Goal: Find contact information: Find contact information

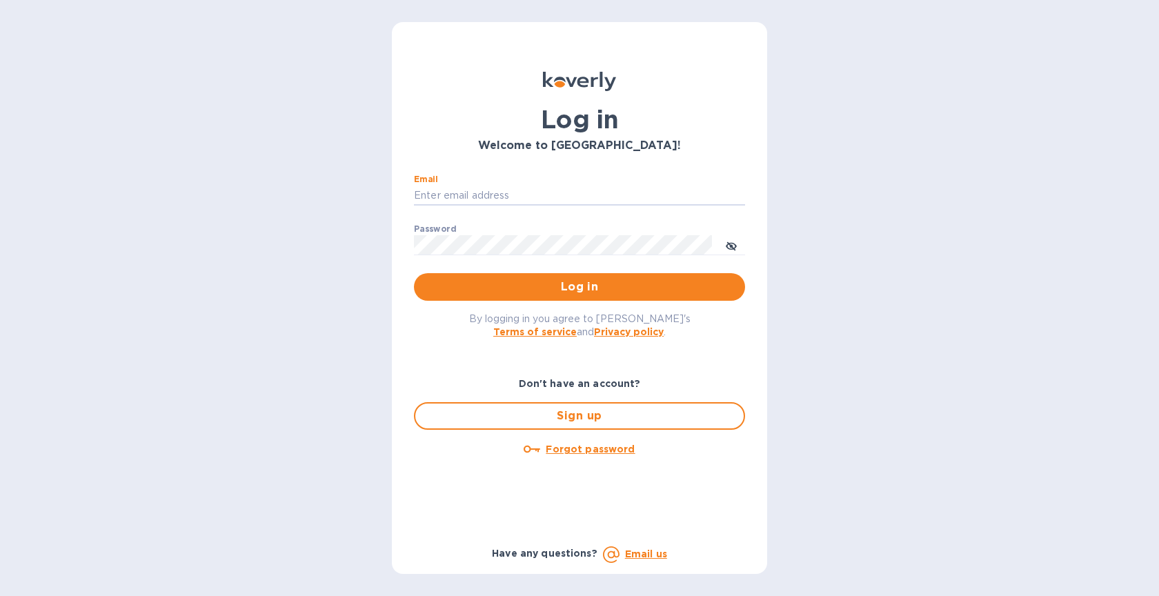
type input "[EMAIL_ADDRESS][DOMAIN_NAME]"
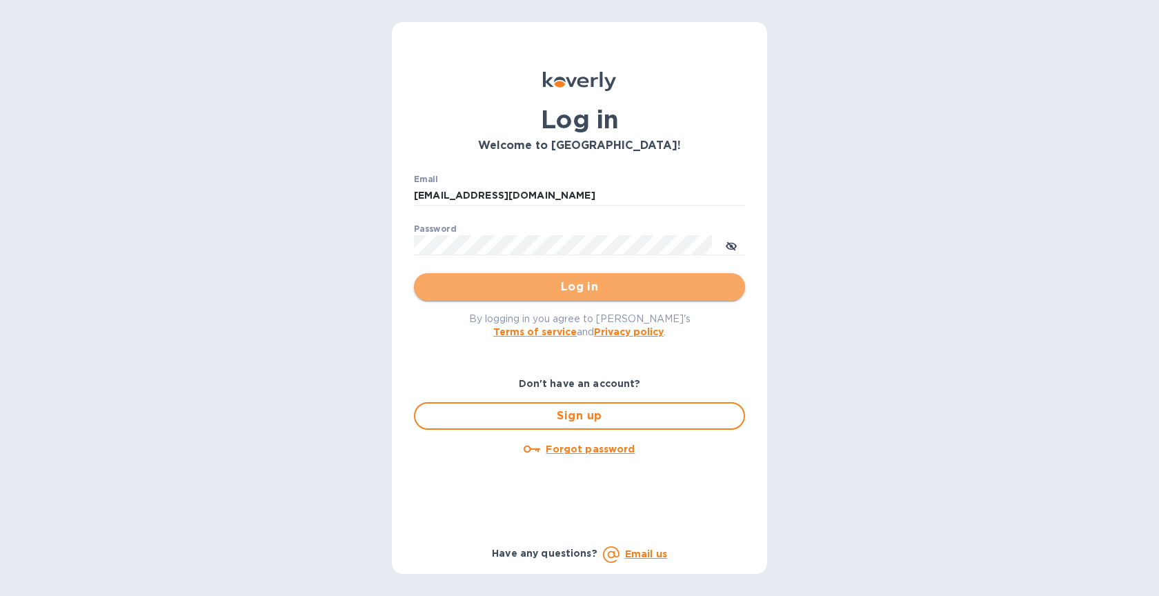
click at [543, 293] on span "Log in" at bounding box center [579, 287] width 309 height 17
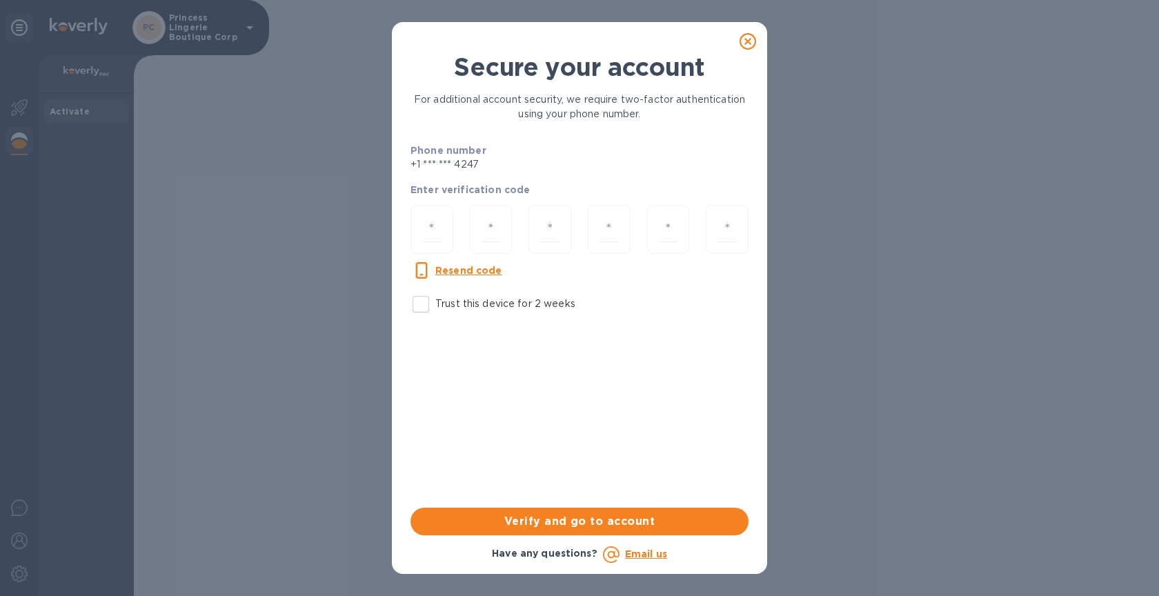
click at [422, 304] on input "Trust this device for 2 weeks" at bounding box center [420, 304] width 29 height 29
checkbox input "true"
click at [427, 228] on input "number" at bounding box center [431, 230] width 19 height 26
type input "2"
type input "9"
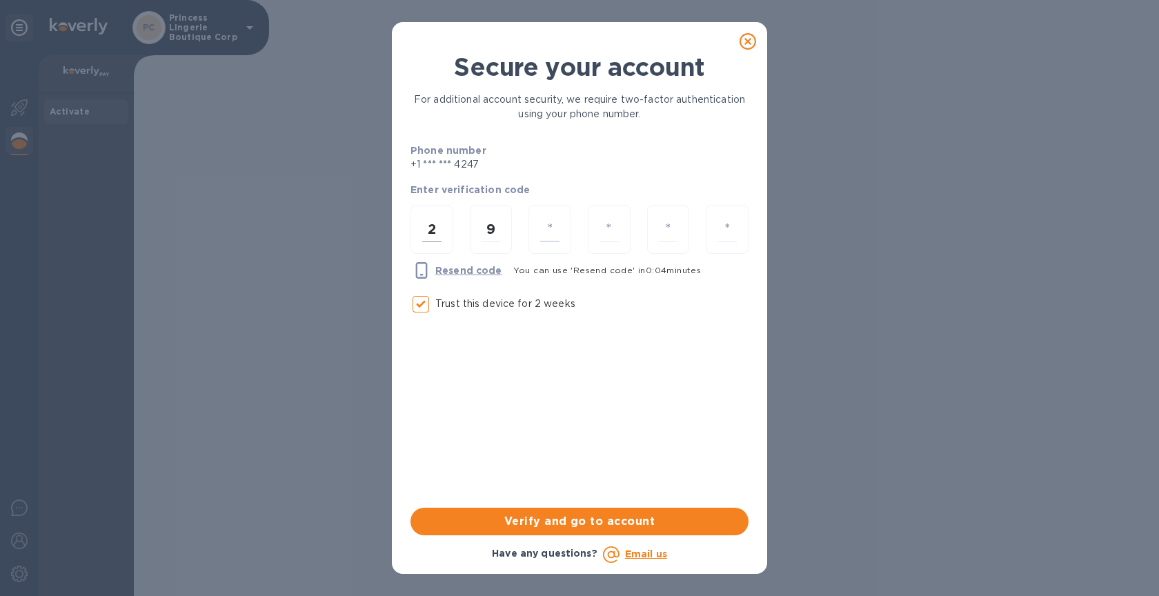
type input "6"
type input "3"
type input "6"
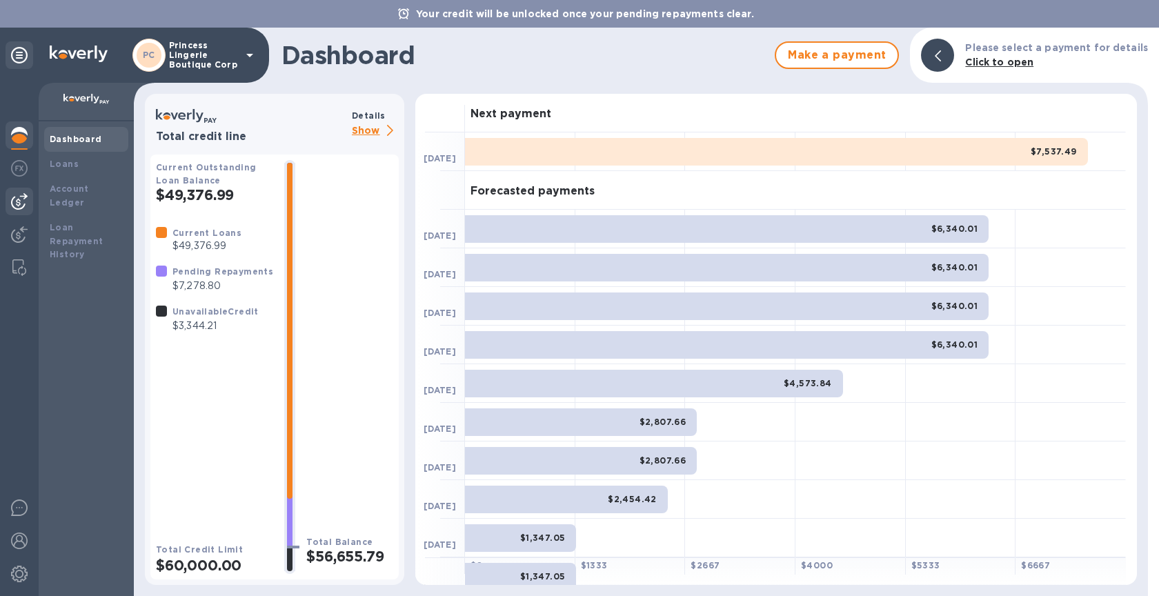
click at [19, 206] on img at bounding box center [19, 201] width 17 height 17
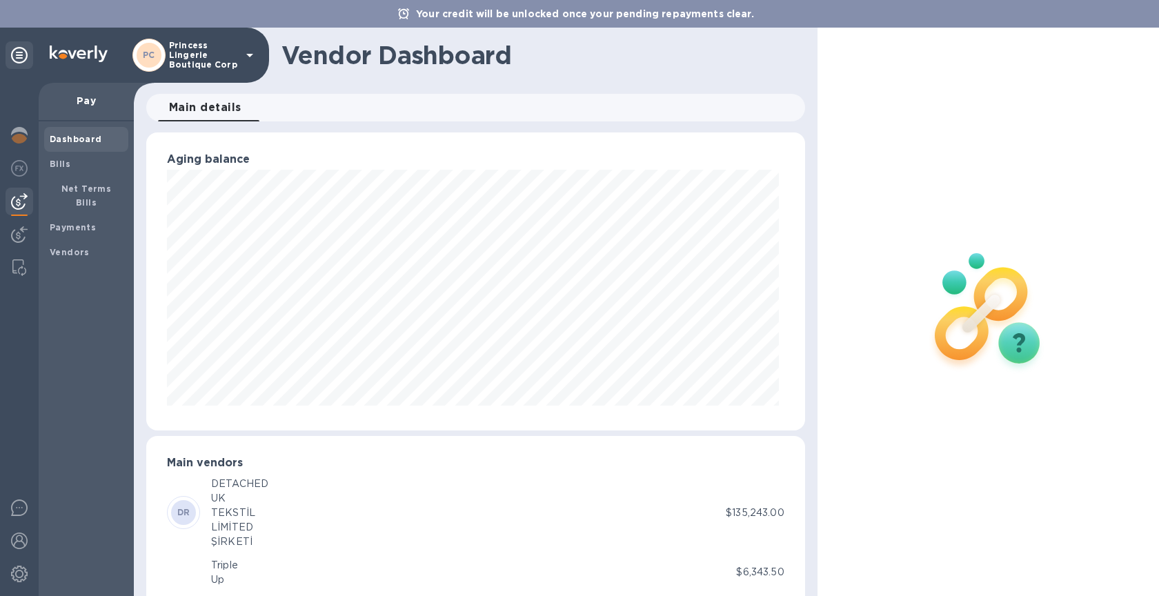
scroll to position [689620, 689265]
click at [86, 222] on b "Payments" at bounding box center [73, 227] width 46 height 10
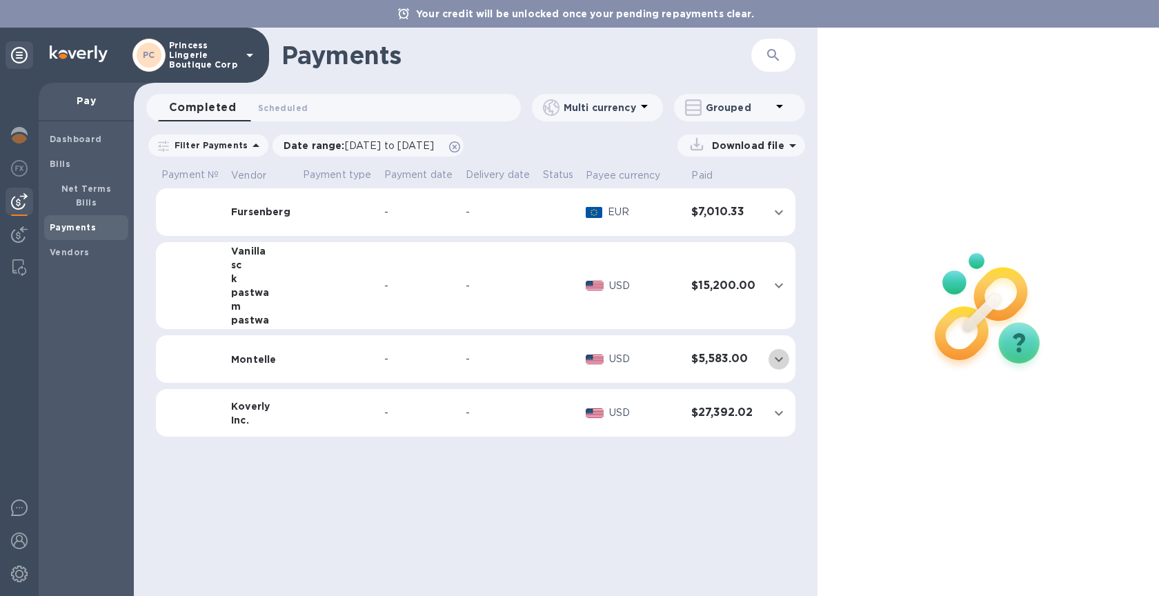
click at [775, 354] on icon "expand row" at bounding box center [779, 359] width 17 height 17
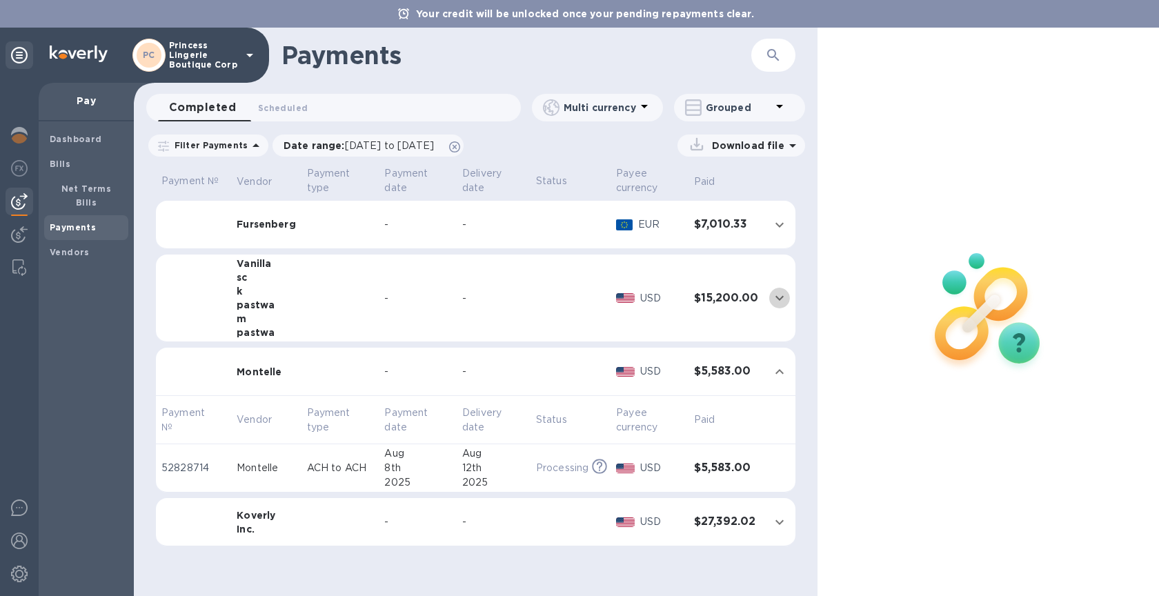
click at [782, 297] on icon "expand row" at bounding box center [779, 298] width 8 height 5
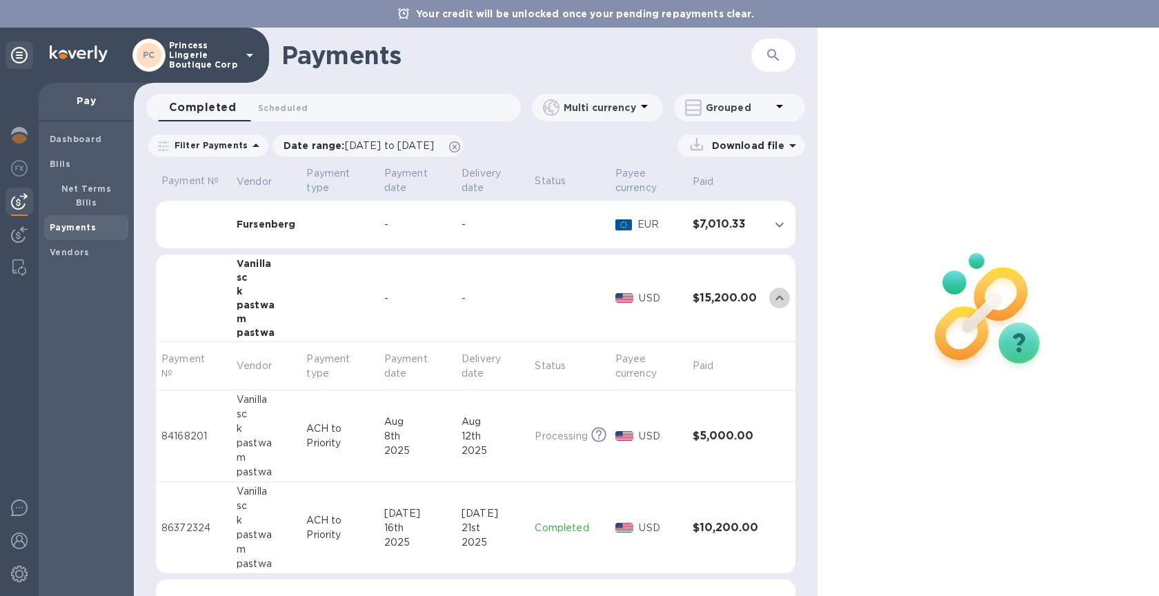
click at [771, 295] on icon "expand row" at bounding box center [779, 298] width 17 height 17
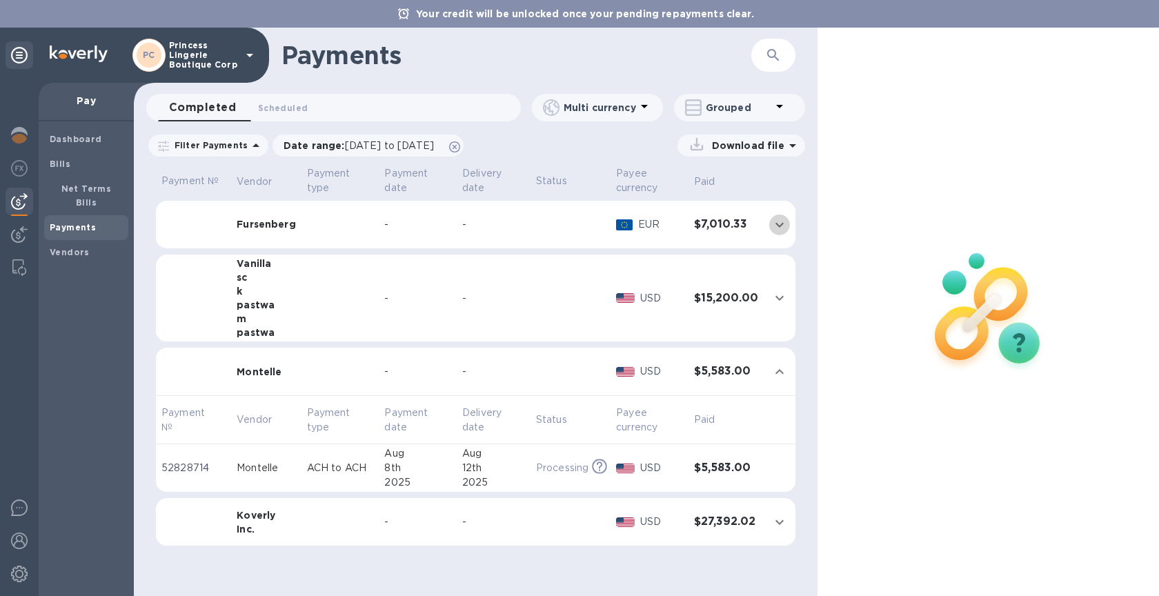
click at [783, 224] on icon "expand row" at bounding box center [779, 224] width 8 height 5
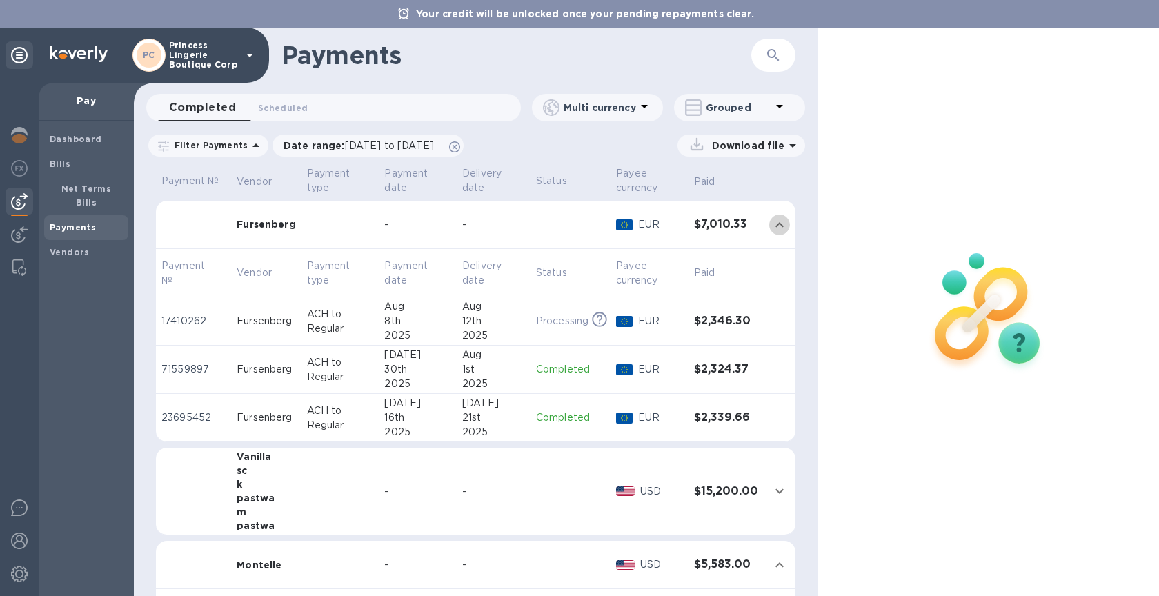
click at [783, 224] on button "expand row" at bounding box center [779, 225] width 21 height 21
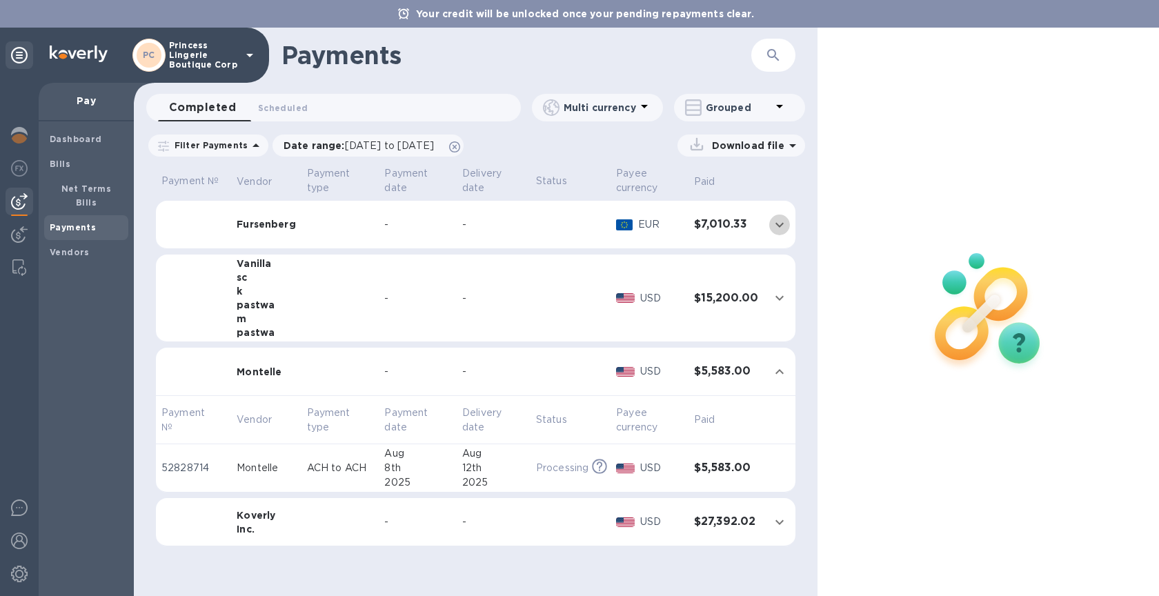
click at [783, 224] on icon "expand row" at bounding box center [779, 224] width 8 height 5
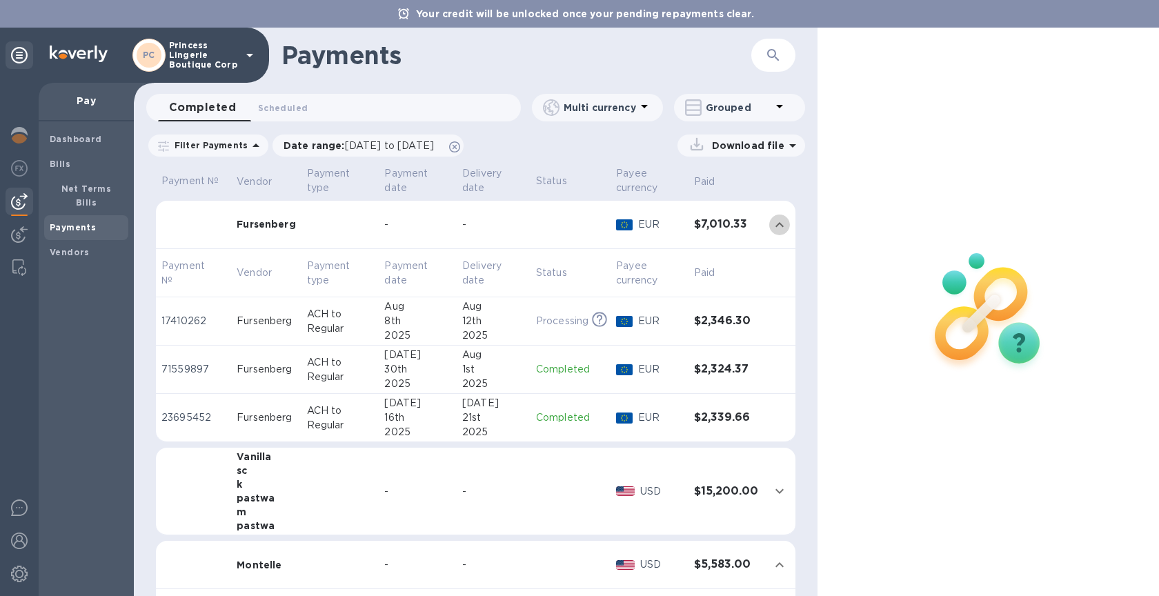
click at [783, 224] on button "expand row" at bounding box center [779, 225] width 21 height 21
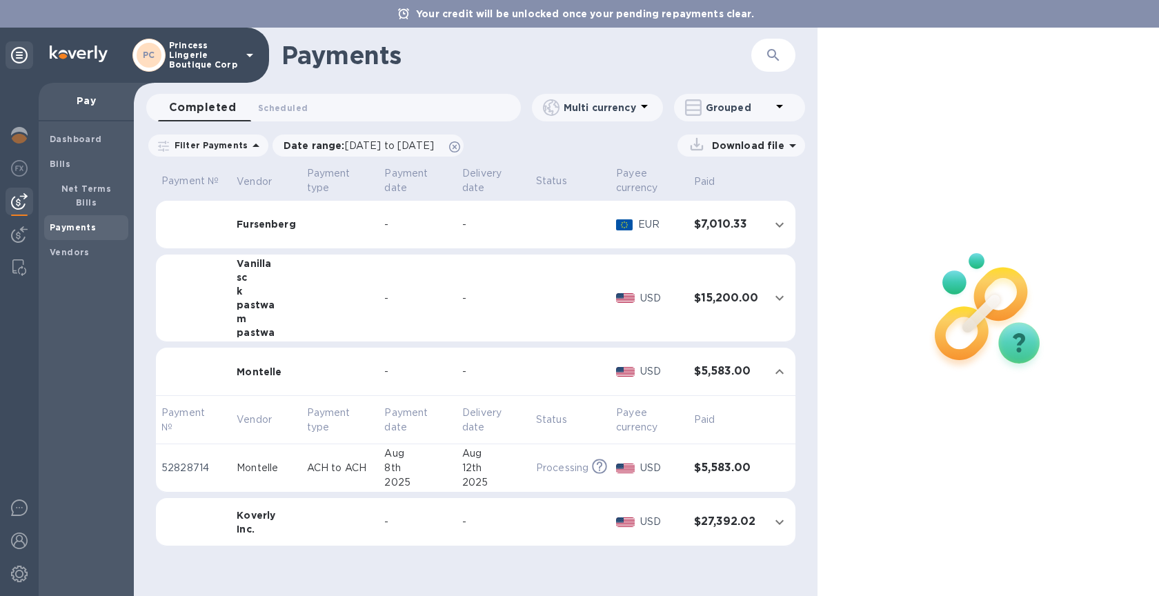
click at [776, 521] on icon "expand row" at bounding box center [779, 522] width 8 height 5
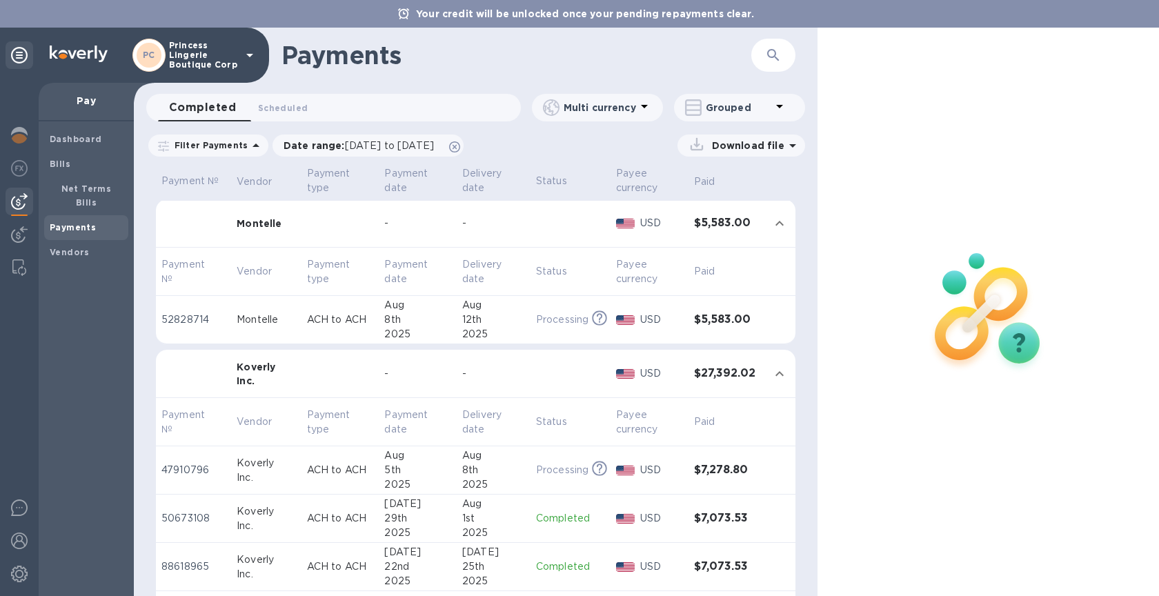
scroll to position [182, 0]
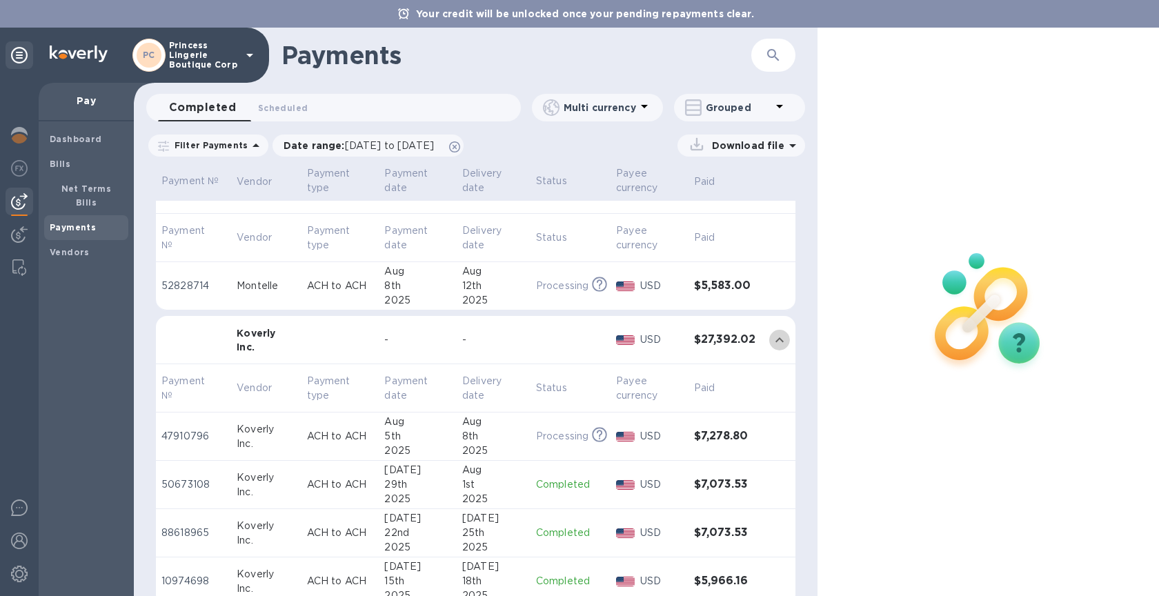
click at [771, 335] on icon "expand row" at bounding box center [779, 340] width 17 height 17
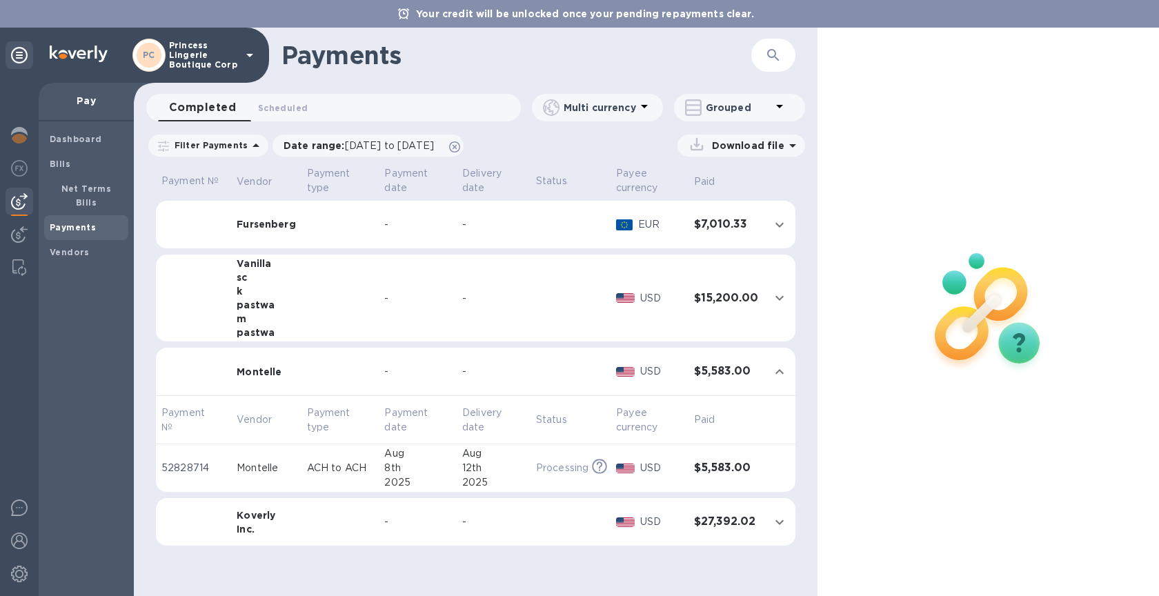
scroll to position [0, 0]
click at [245, 464] on div "Montelle" at bounding box center [266, 468] width 59 height 14
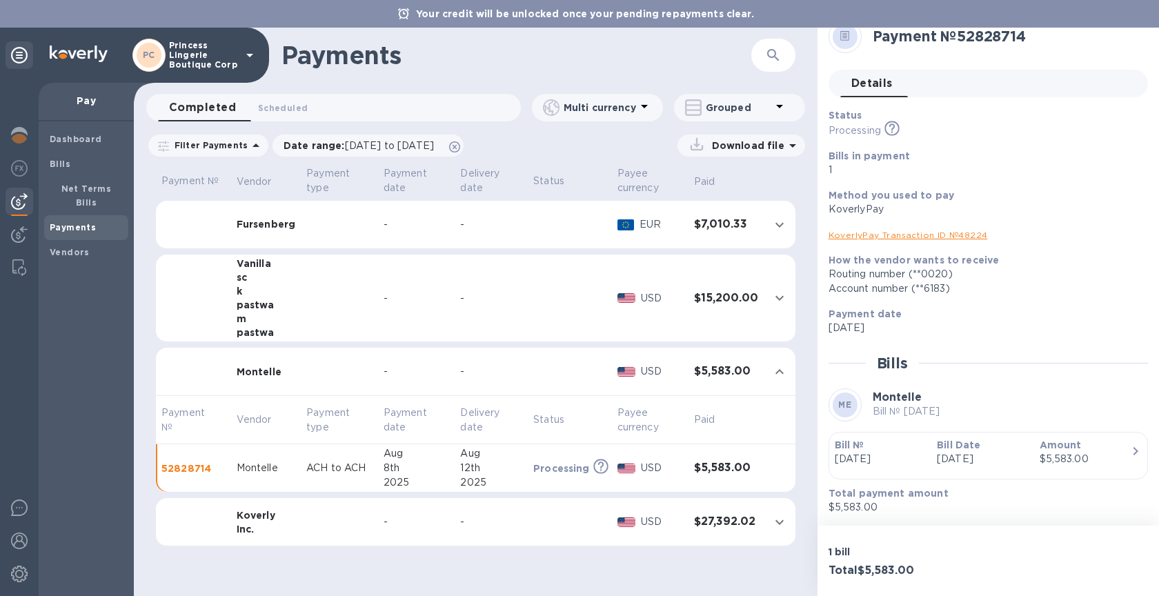
scroll to position [18, 0]
click at [882, 84] on span "Details 0" at bounding box center [871, 84] width 41 height 19
click at [918, 401] on b "Montelle" at bounding box center [897, 397] width 49 height 13
click at [1127, 459] on icon "button" at bounding box center [1135, 452] width 17 height 17
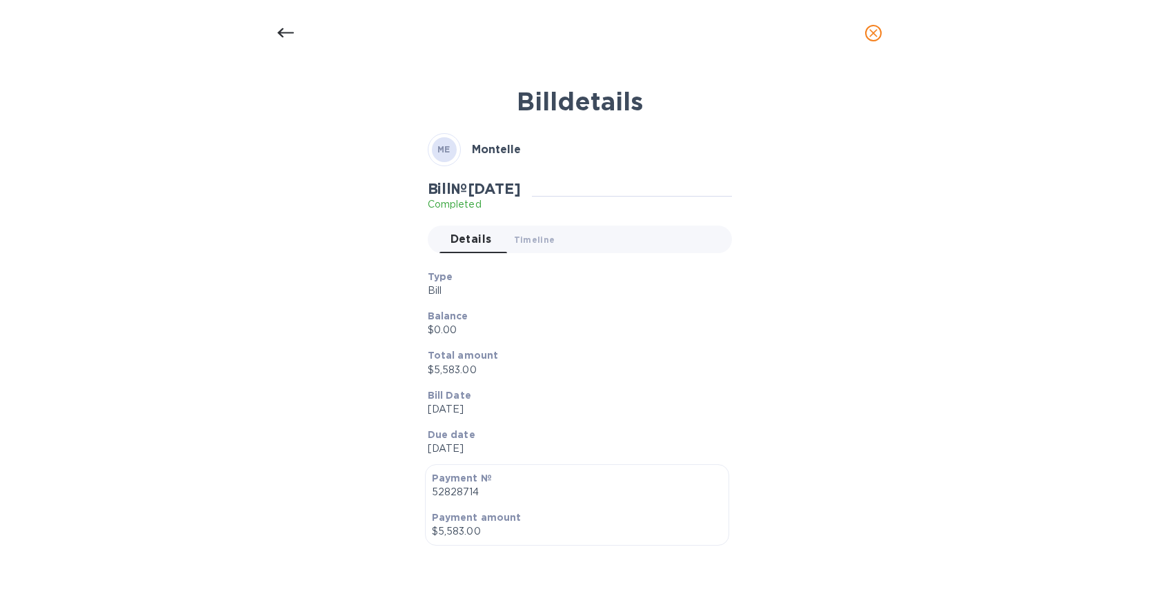
scroll to position [0, 0]
click at [484, 144] on b "Montelle" at bounding box center [496, 149] width 49 height 13
click at [442, 144] on span "ME" at bounding box center [443, 150] width 13 height 14
click at [277, 34] on icon at bounding box center [285, 33] width 17 height 17
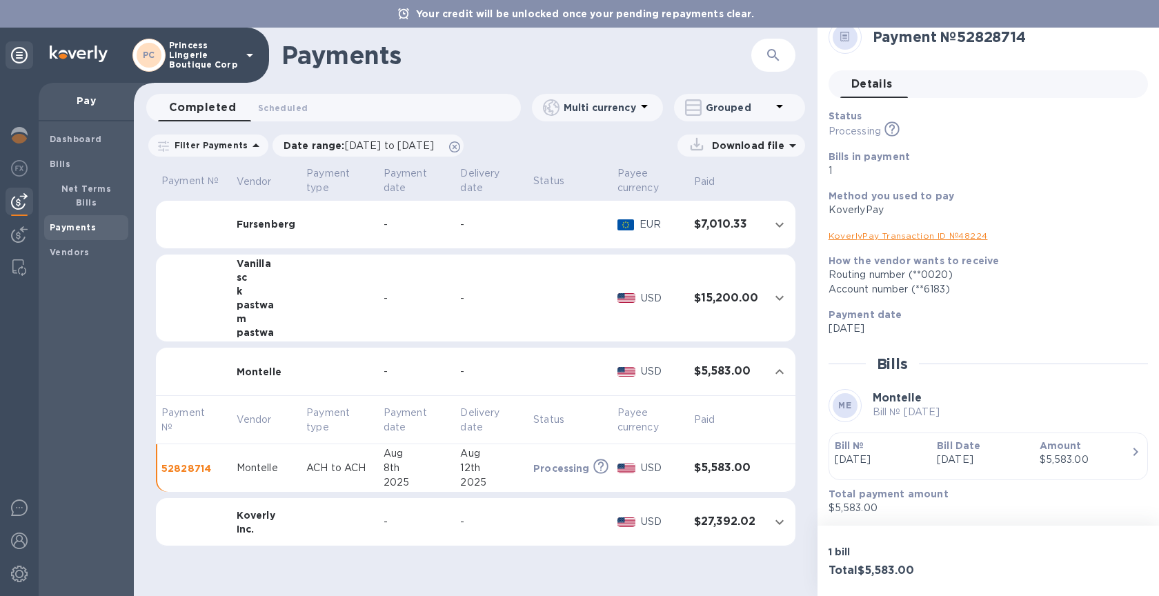
click at [880, 81] on span "Details 0" at bounding box center [871, 84] width 41 height 19
click at [69, 253] on b "Vendors" at bounding box center [70, 252] width 40 height 10
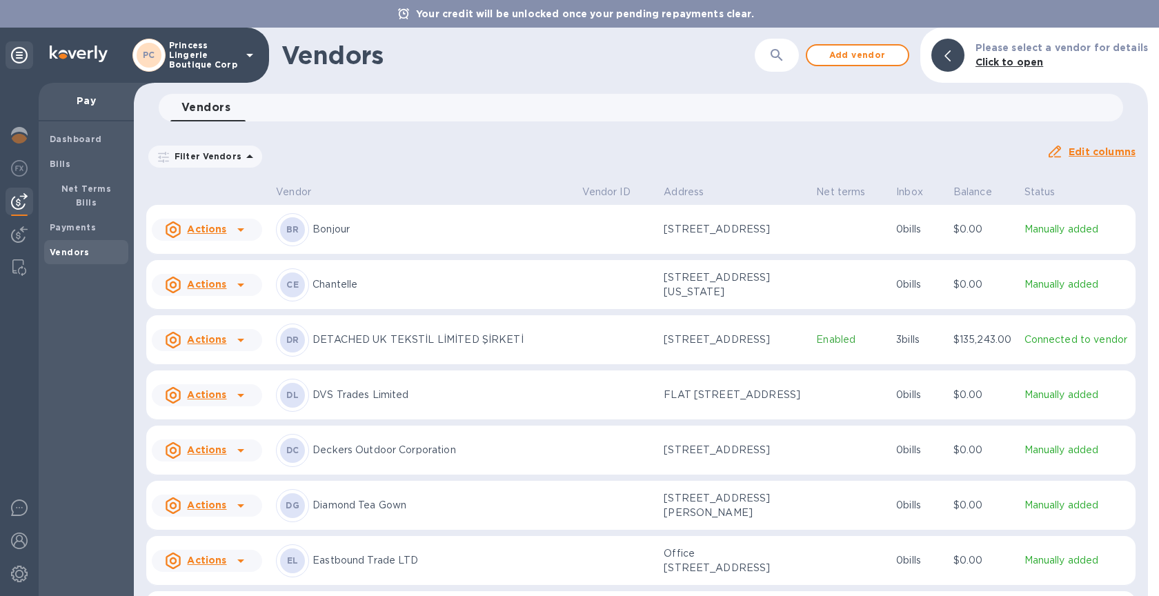
click at [773, 50] on button "button" at bounding box center [776, 55] width 33 height 33
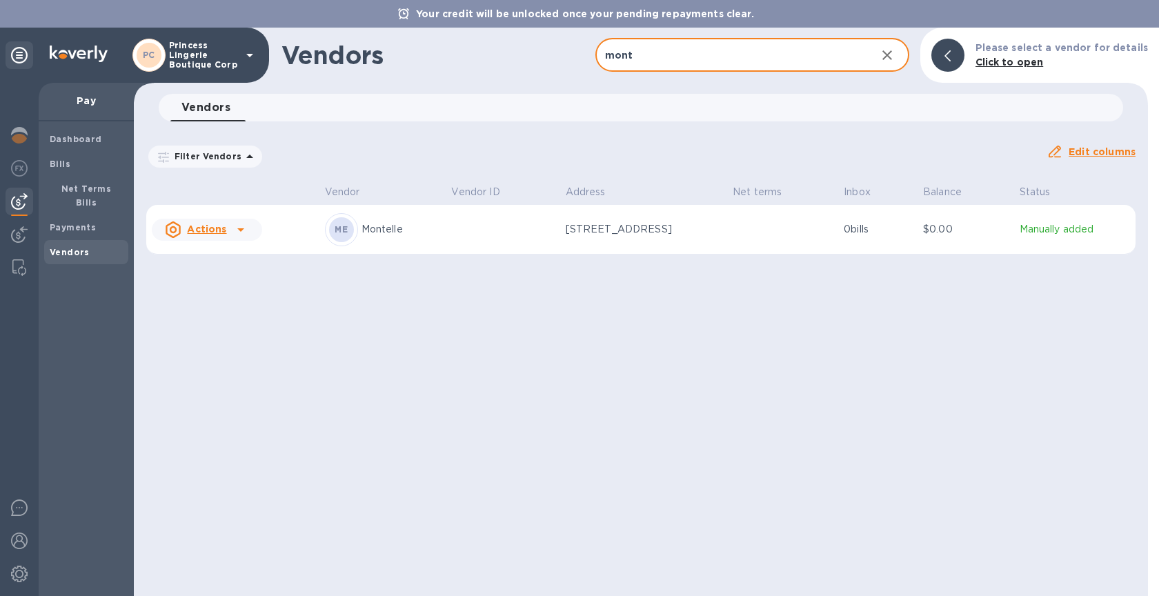
type input "mont"
click at [566, 223] on p "[STREET_ADDRESS]" at bounding box center [635, 229] width 138 height 14
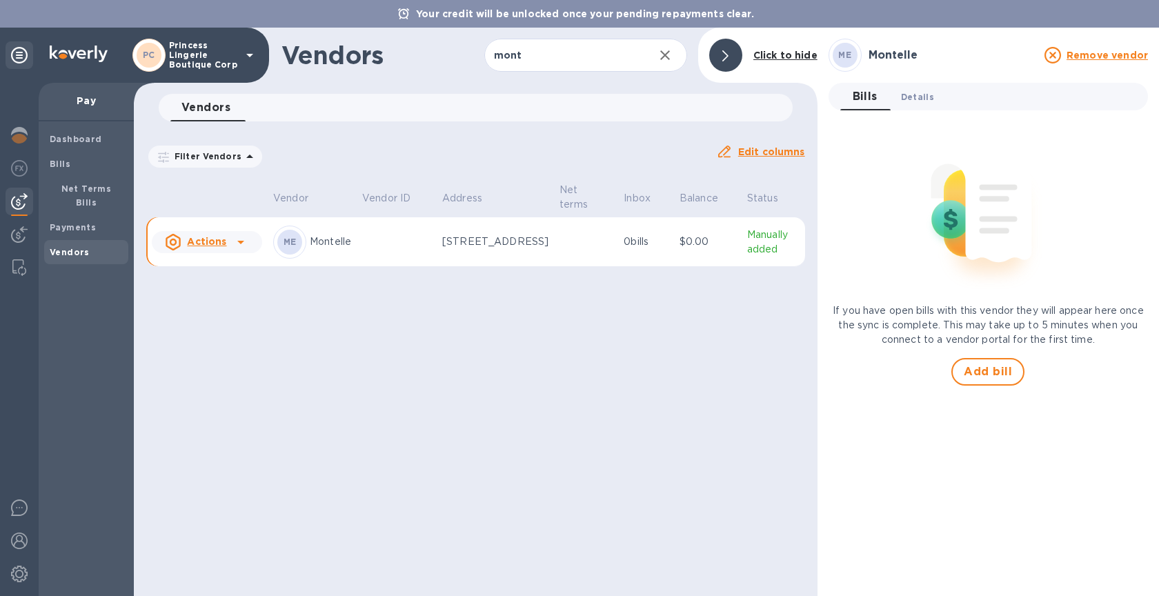
click at [918, 90] on span "Details 0" at bounding box center [917, 97] width 33 height 14
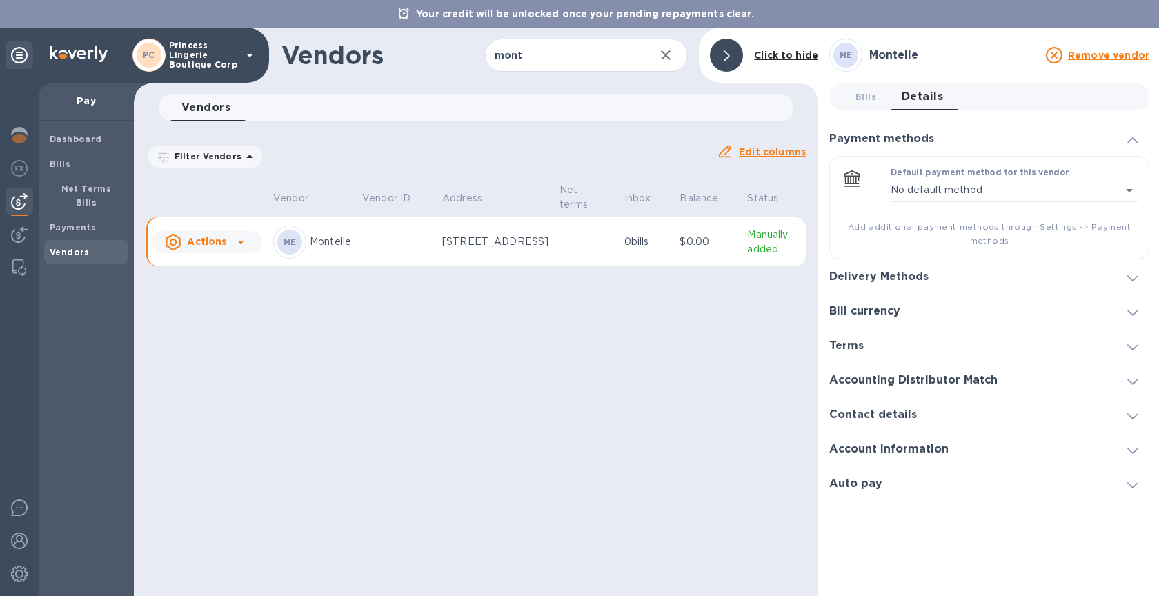
click at [867, 408] on h3 "Contact details" at bounding box center [873, 414] width 88 height 13
